Goal: Task Accomplishment & Management: Manage account settings

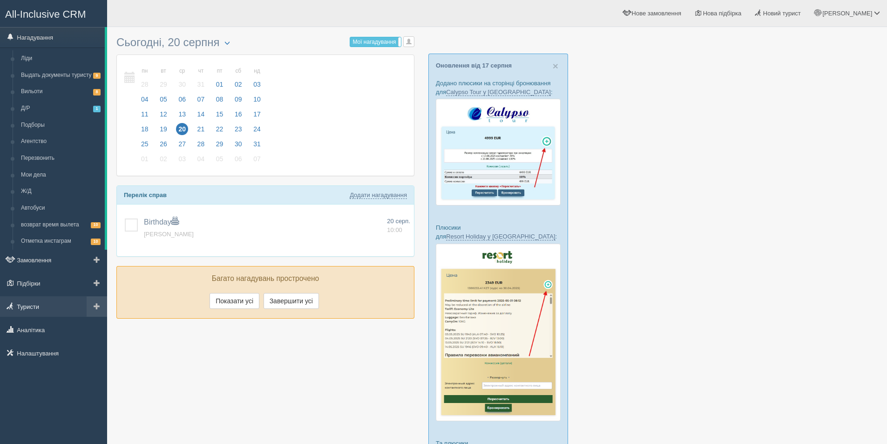
click at [41, 304] on link "Туристи" at bounding box center [53, 306] width 107 height 20
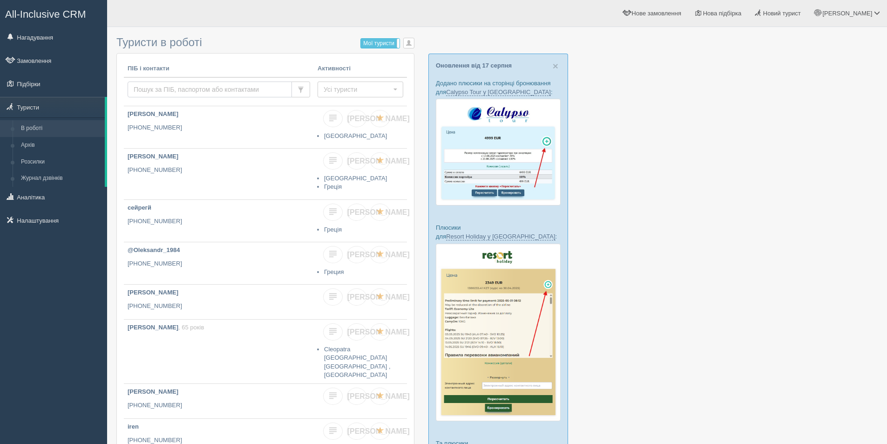
click at [188, 86] on input "text" at bounding box center [210, 89] width 164 height 16
type input "merkot"
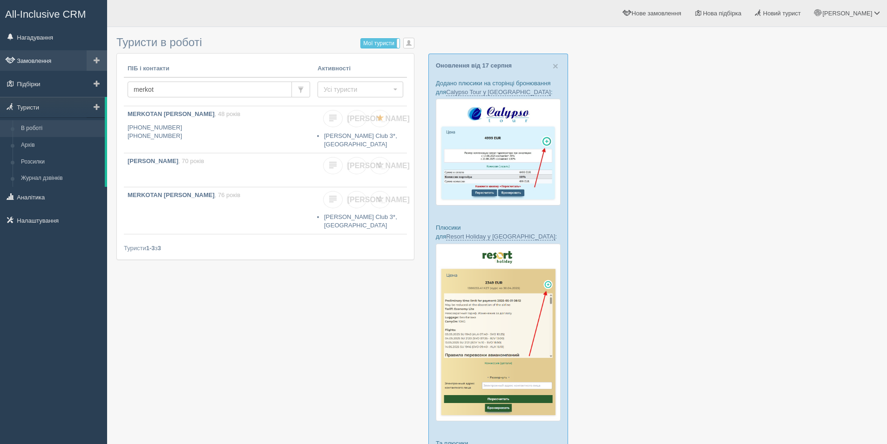
click at [33, 59] on link "Замовлення" at bounding box center [53, 60] width 107 height 20
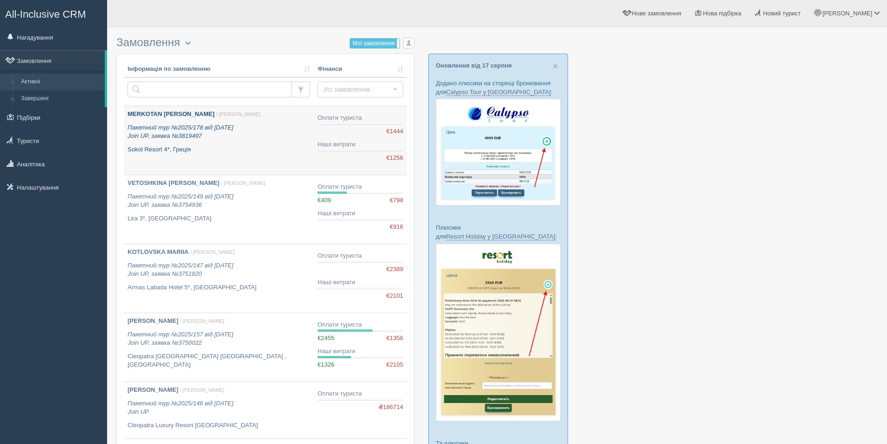
click at [242, 146] on p "Sokol Resort 4*, Греція" at bounding box center [219, 149] width 183 height 9
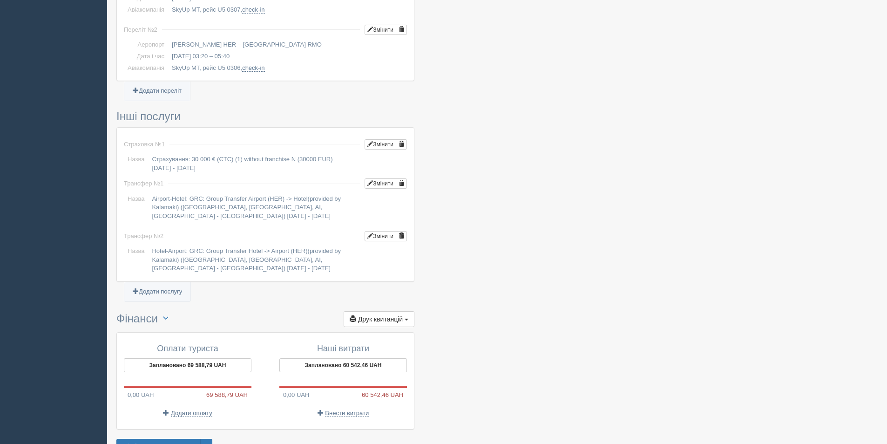
scroll to position [686, 0]
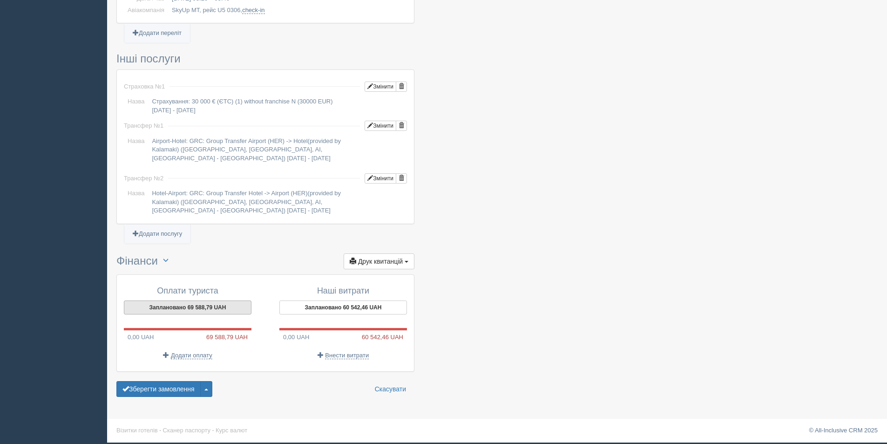
click at [226, 307] on button "Заплановано 69 588,79 UAH" at bounding box center [188, 307] width 128 height 14
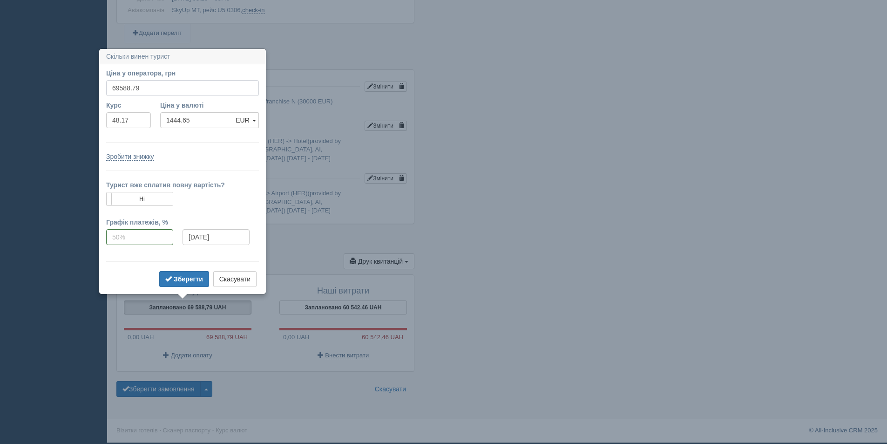
drag, startPoint x: 140, startPoint y: 88, endPoint x: 123, endPoint y: 88, distance: 16.8
click at [123, 88] on input "69588.79" at bounding box center [182, 88] width 153 height 16
type input "69500"
type input "1442.81"
click at [188, 279] on b "Зберегти" at bounding box center [188, 278] width 29 height 7
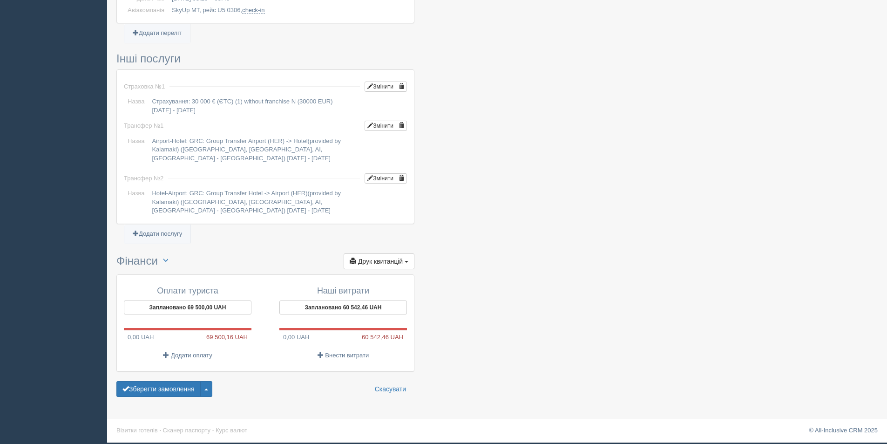
click at [146, 387] on button "Зберегти замовлення" at bounding box center [158, 389] width 84 height 16
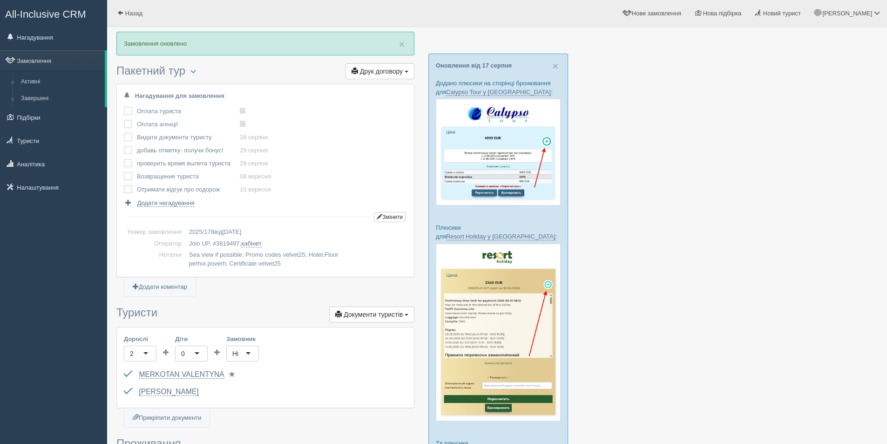
click at [380, 74] on span "Друк договору" at bounding box center [381, 71] width 43 height 7
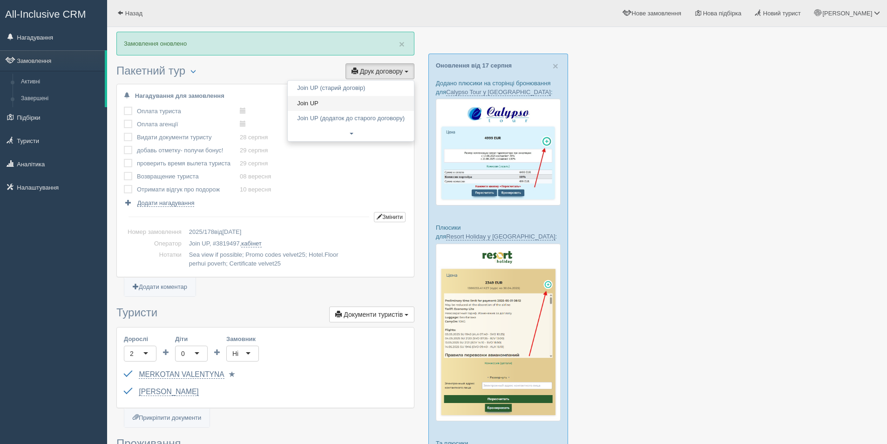
click at [371, 97] on link "Join UP" at bounding box center [351, 103] width 126 height 15
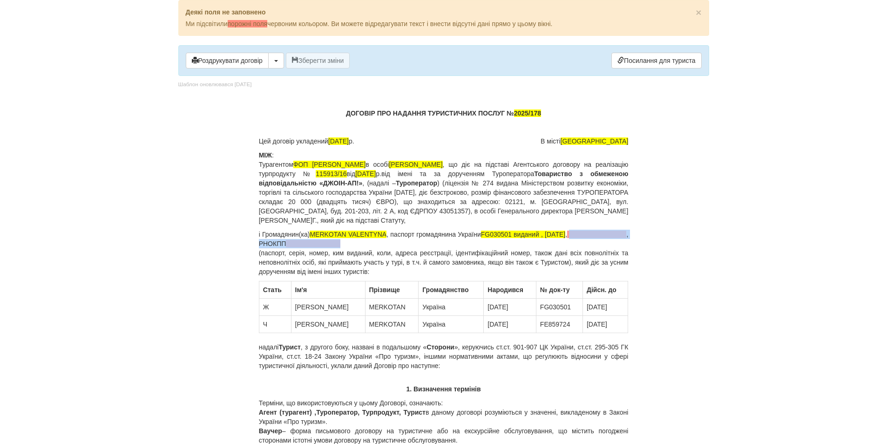
drag, startPoint x: 260, startPoint y: 245, endPoint x: 413, endPoint y: 245, distance: 152.7
click at [413, 245] on p "і Громадянин(ка) MERKOTAN [PERSON_NAME] , паспорт громадянина України FG030501 …" at bounding box center [444, 253] width 370 height 47
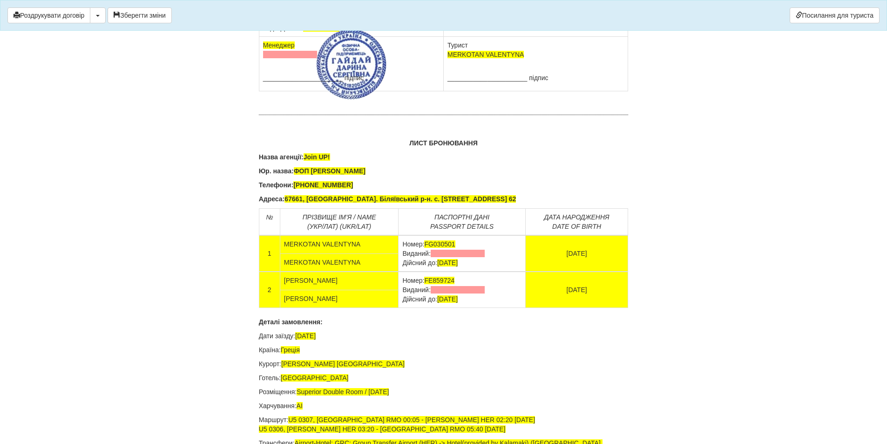
scroll to position [5963, 0]
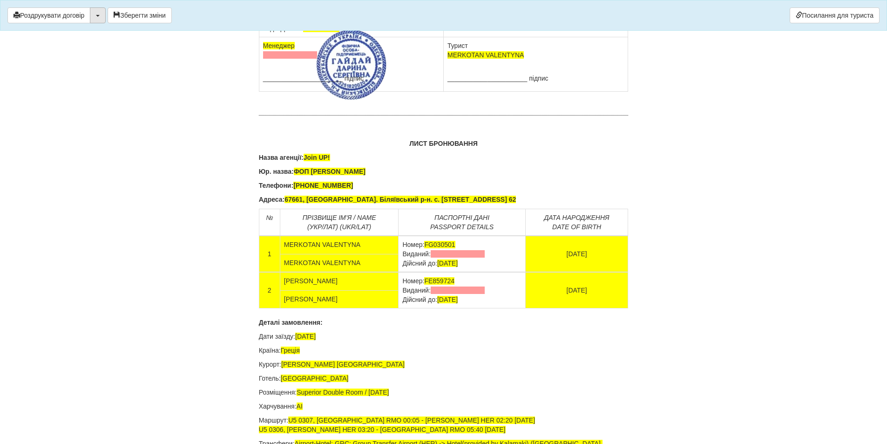
click at [99, 19] on button "button" at bounding box center [98, 15] width 16 height 16
click at [67, 18] on button "Роздрукувати договір" at bounding box center [48, 15] width 83 height 16
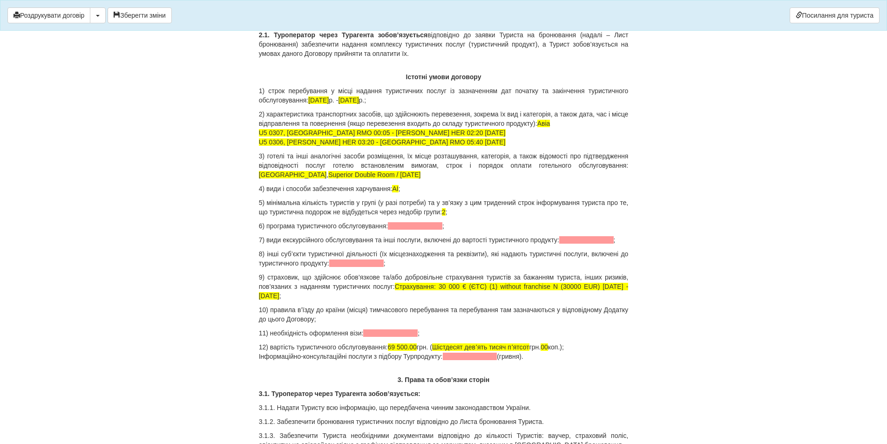
scroll to position [1024, 0]
